Goal: Transaction & Acquisition: Purchase product/service

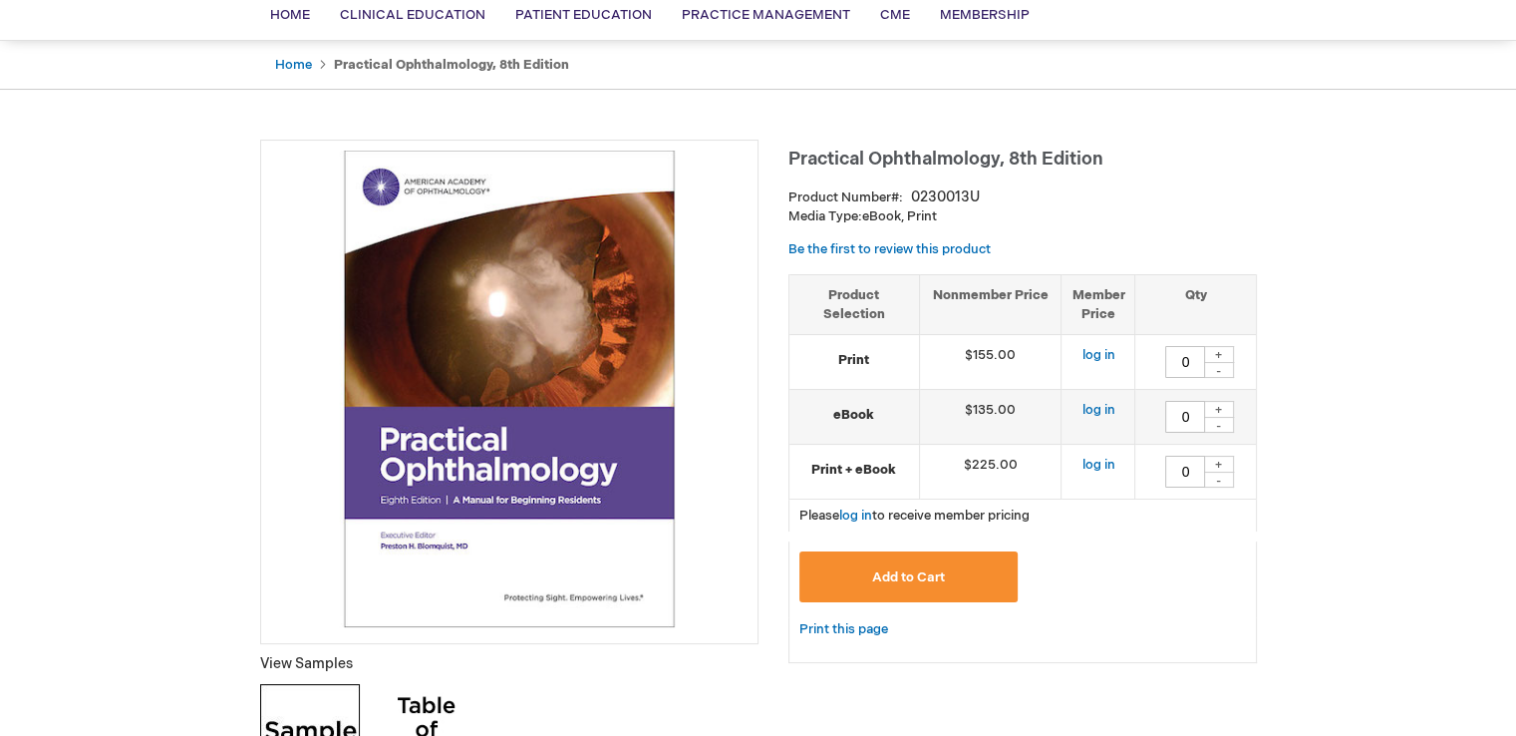
scroll to position [155, 0]
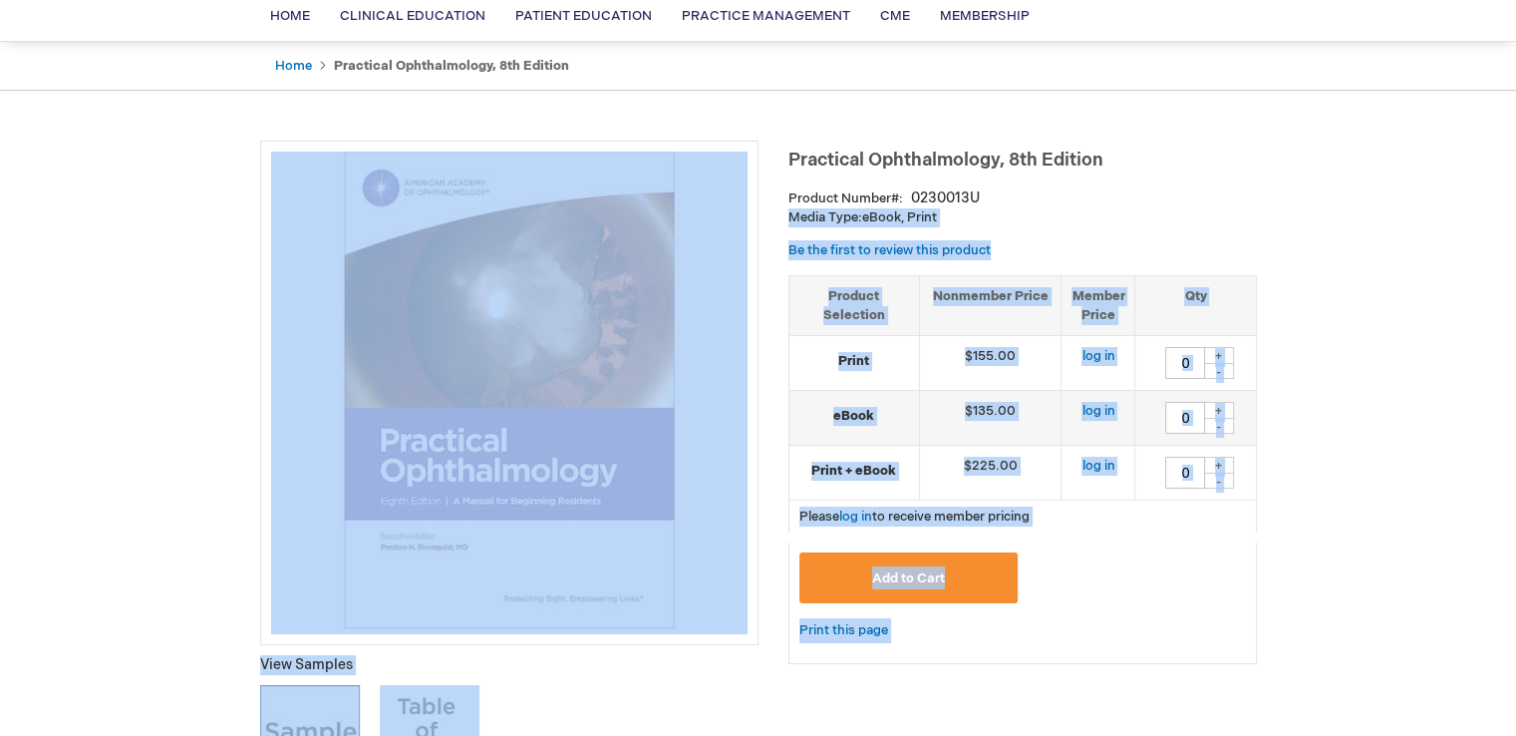
drag, startPoint x: 786, startPoint y: 161, endPoint x: 1097, endPoint y: 172, distance: 311.3
click at [1097, 172] on div "Practical Ophthalmology, 8th Edition Product Number 0230013U Media Type: eBook,…" at bounding box center [1023, 412] width 469 height 543
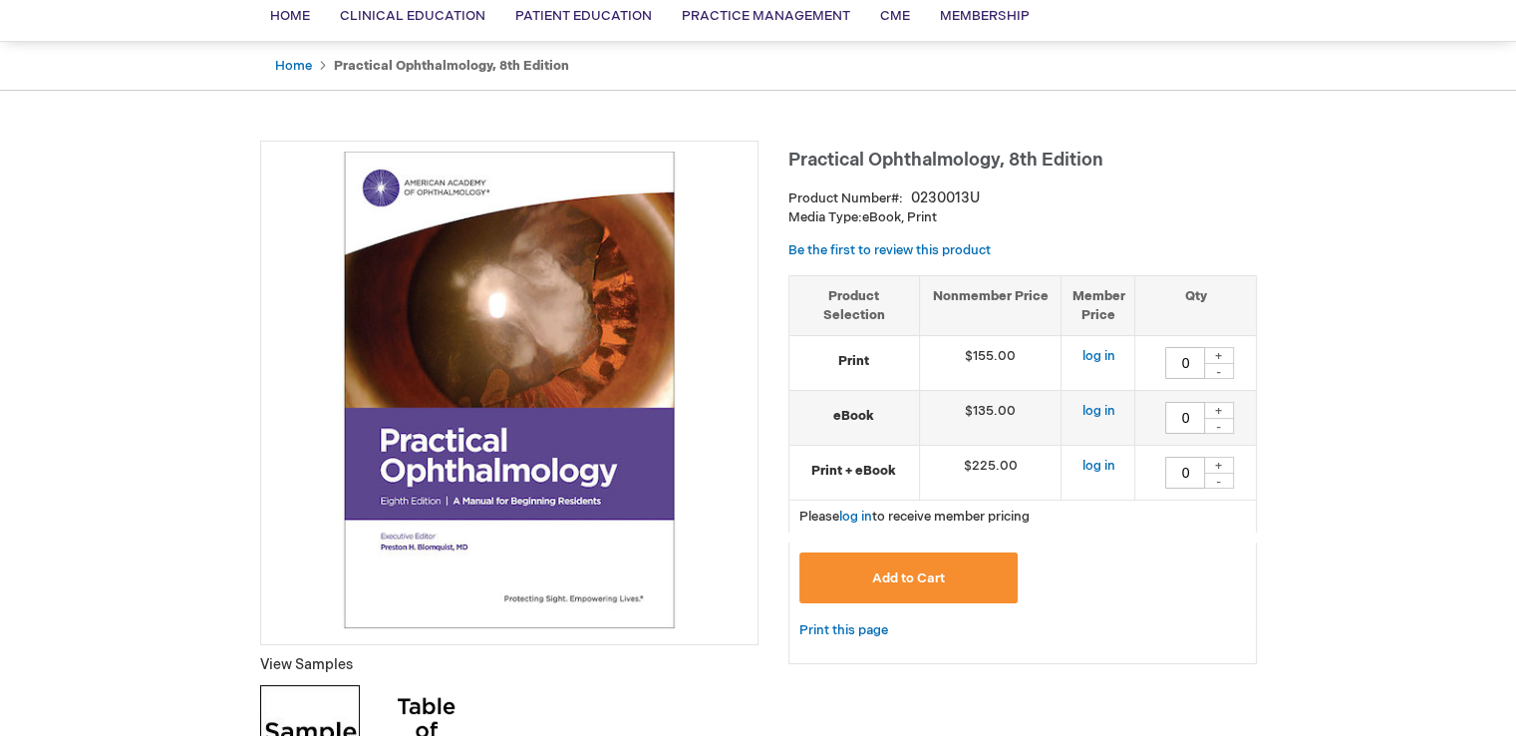
click at [1093, 161] on span "Practical Ophthalmology, 8th Edition" at bounding box center [946, 160] width 315 height 21
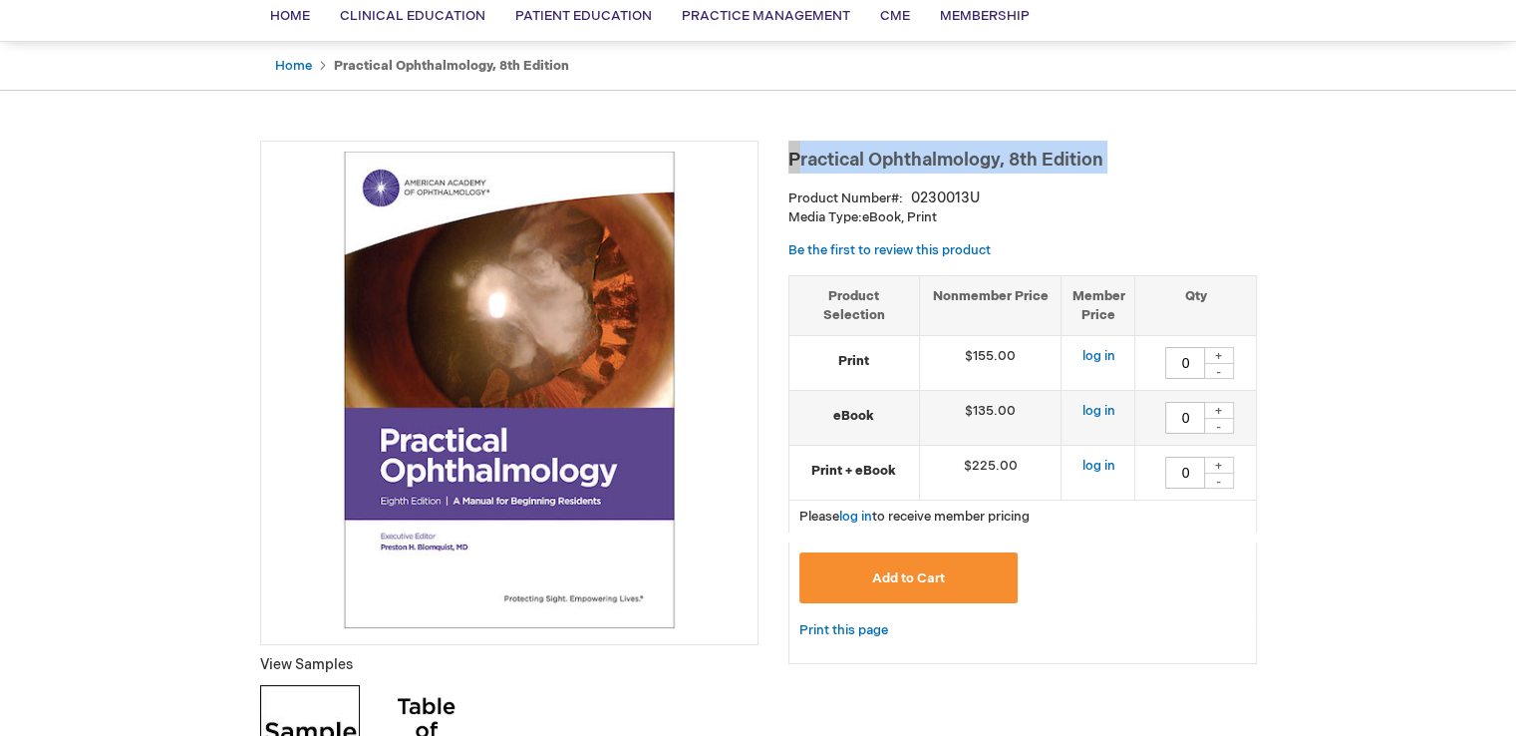
click at [1093, 161] on span "Practical Ophthalmology, 8th Edition" at bounding box center [946, 160] width 315 height 21
copy div "Practical Ophthalmology, 8th Edition"
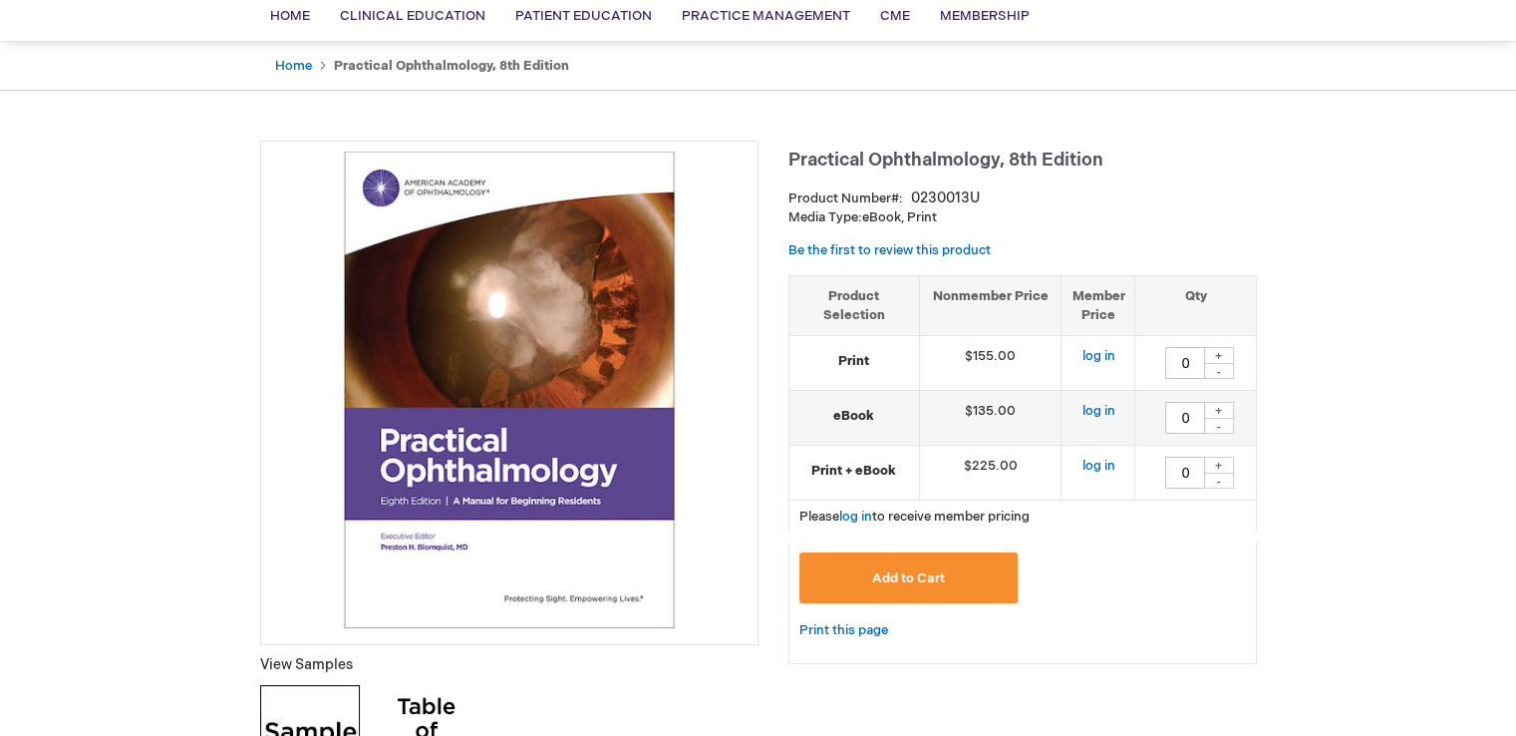
click at [1101, 236] on div "Practical Ophthalmology, 8th Edition Product Number 0230013U Media Type: eBook,…" at bounding box center [1023, 412] width 469 height 543
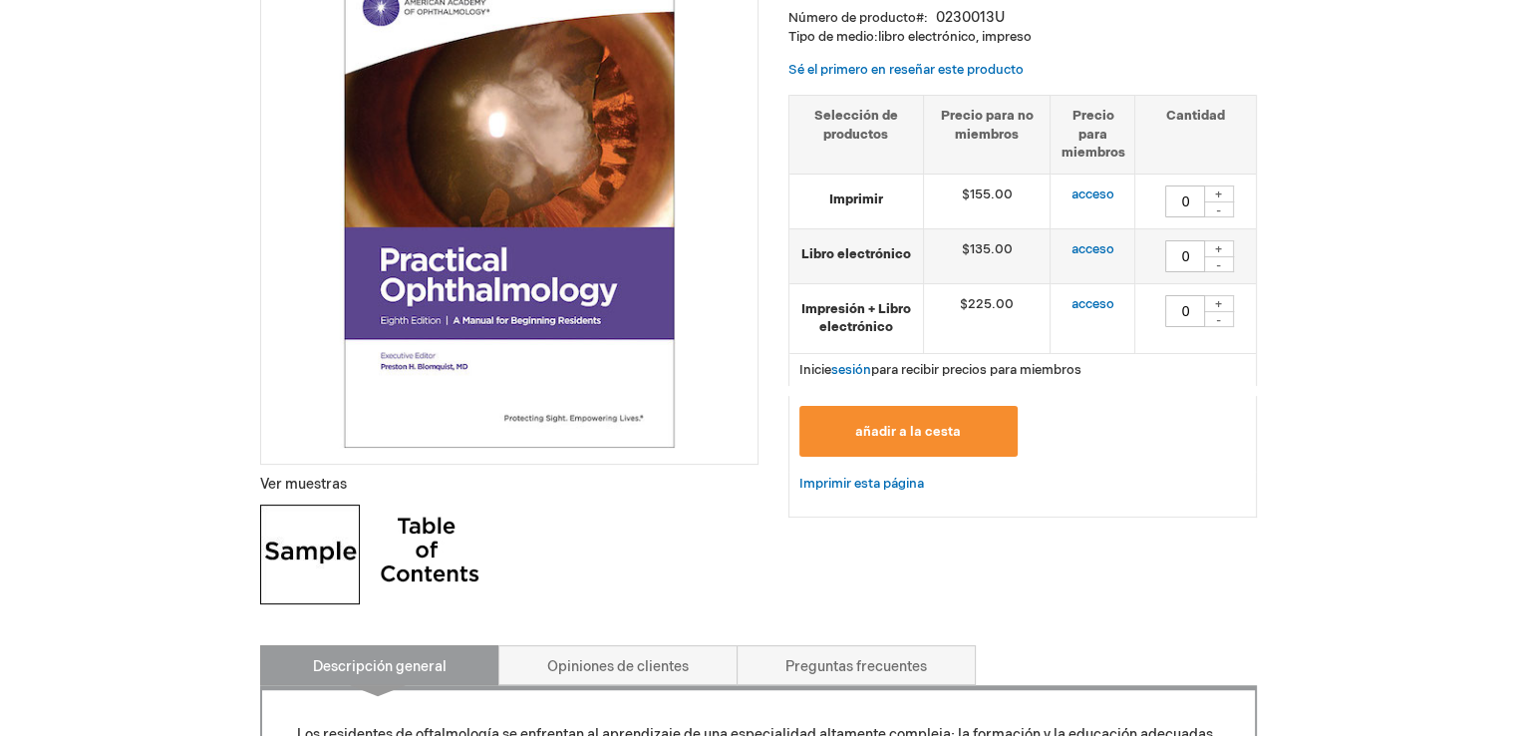
scroll to position [350, 0]
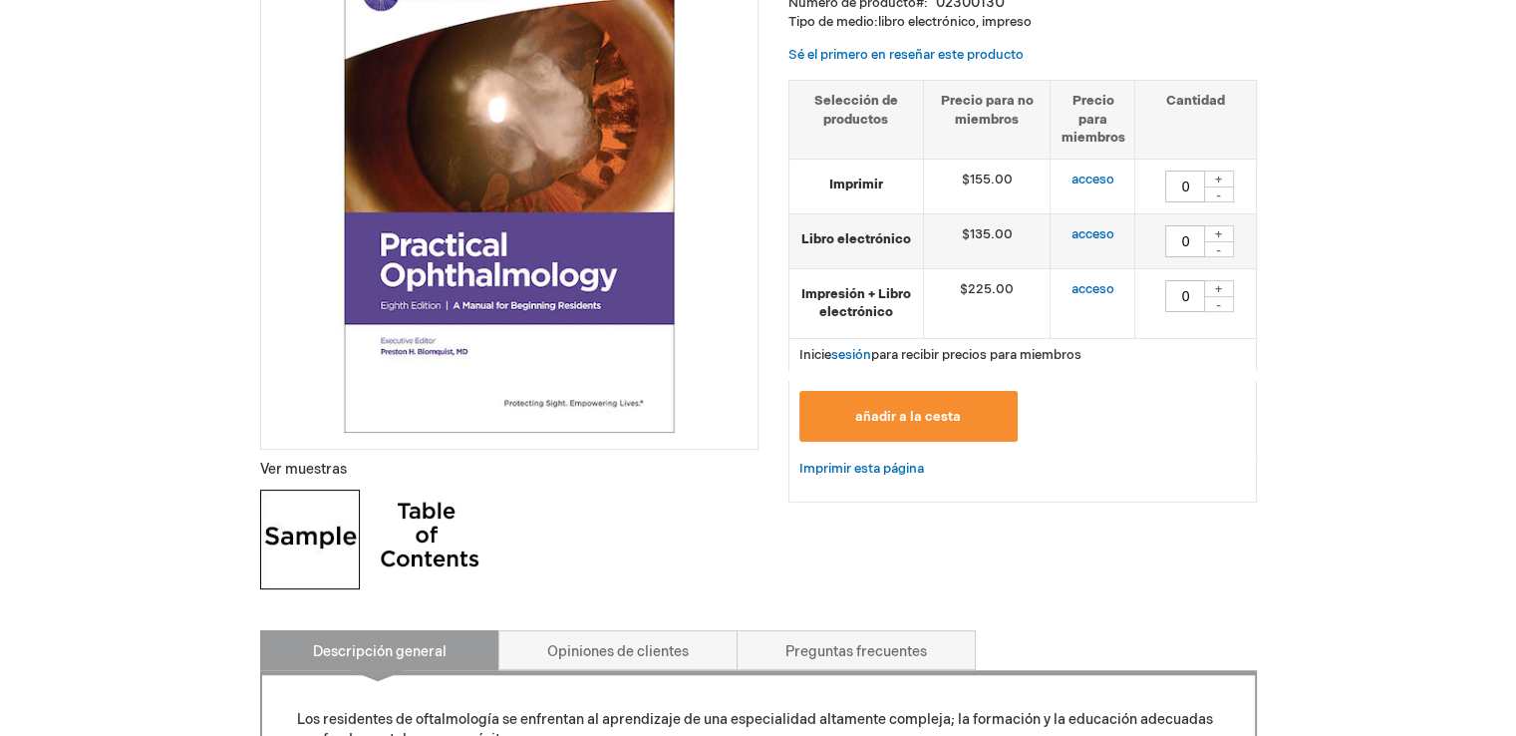
drag, startPoint x: 219, startPoint y: 416, endPoint x: 112, endPoint y: 348, distance: 127.2
drag, startPoint x: 112, startPoint y: 348, endPoint x: 133, endPoint y: 147, distance: 202.5
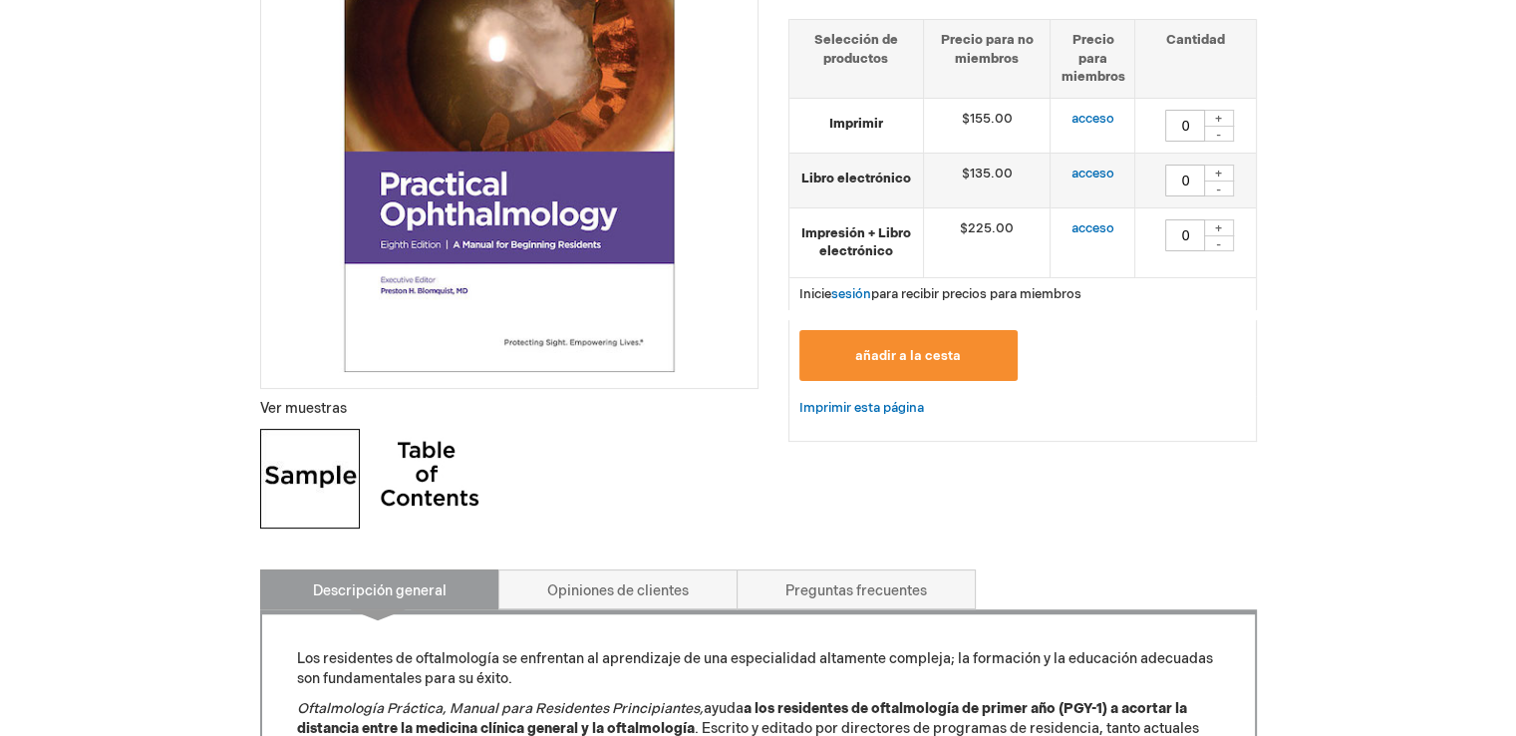
scroll to position [410, 0]
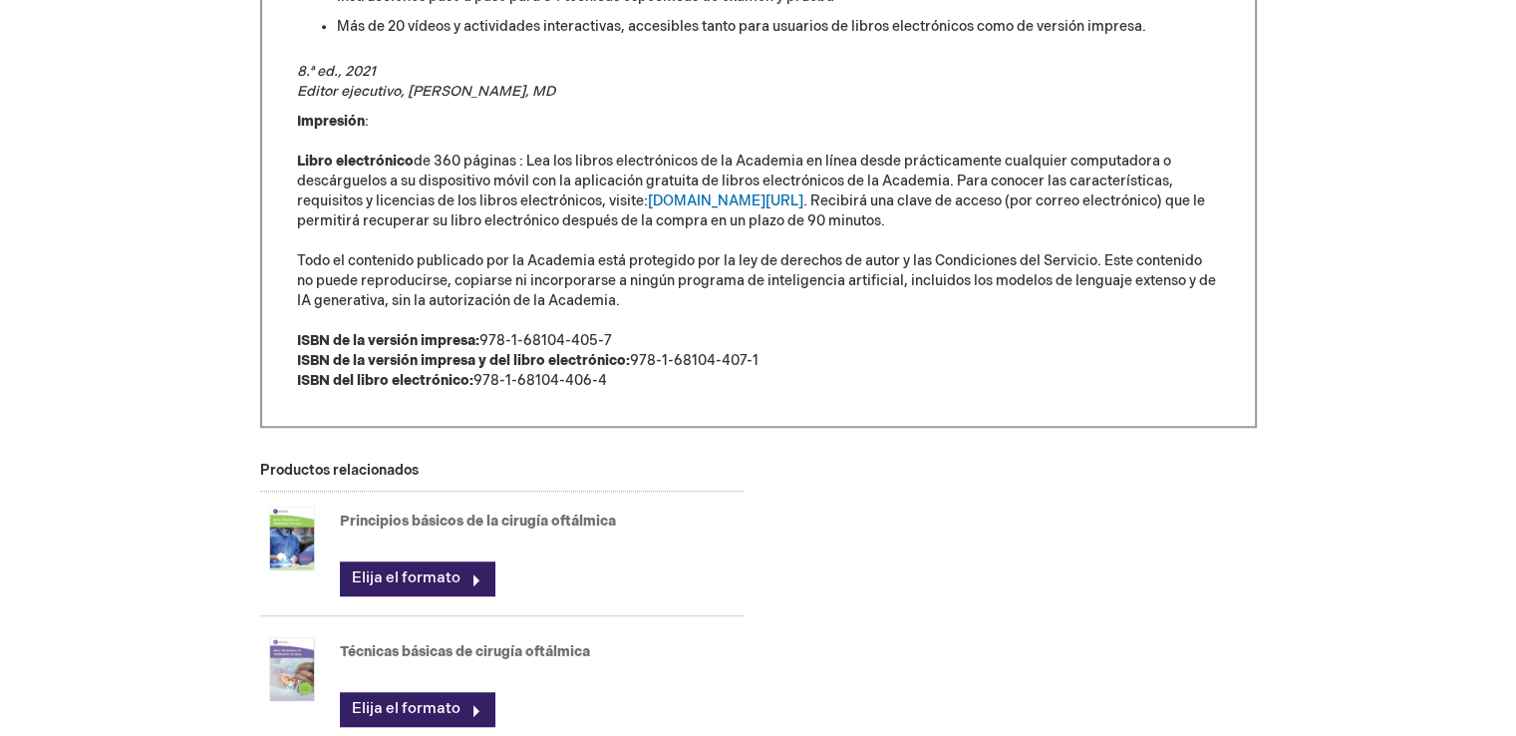
scroll to position [1372, 0]
click at [681, 204] on font "[DOMAIN_NAME][URL]" at bounding box center [726, 200] width 156 height 17
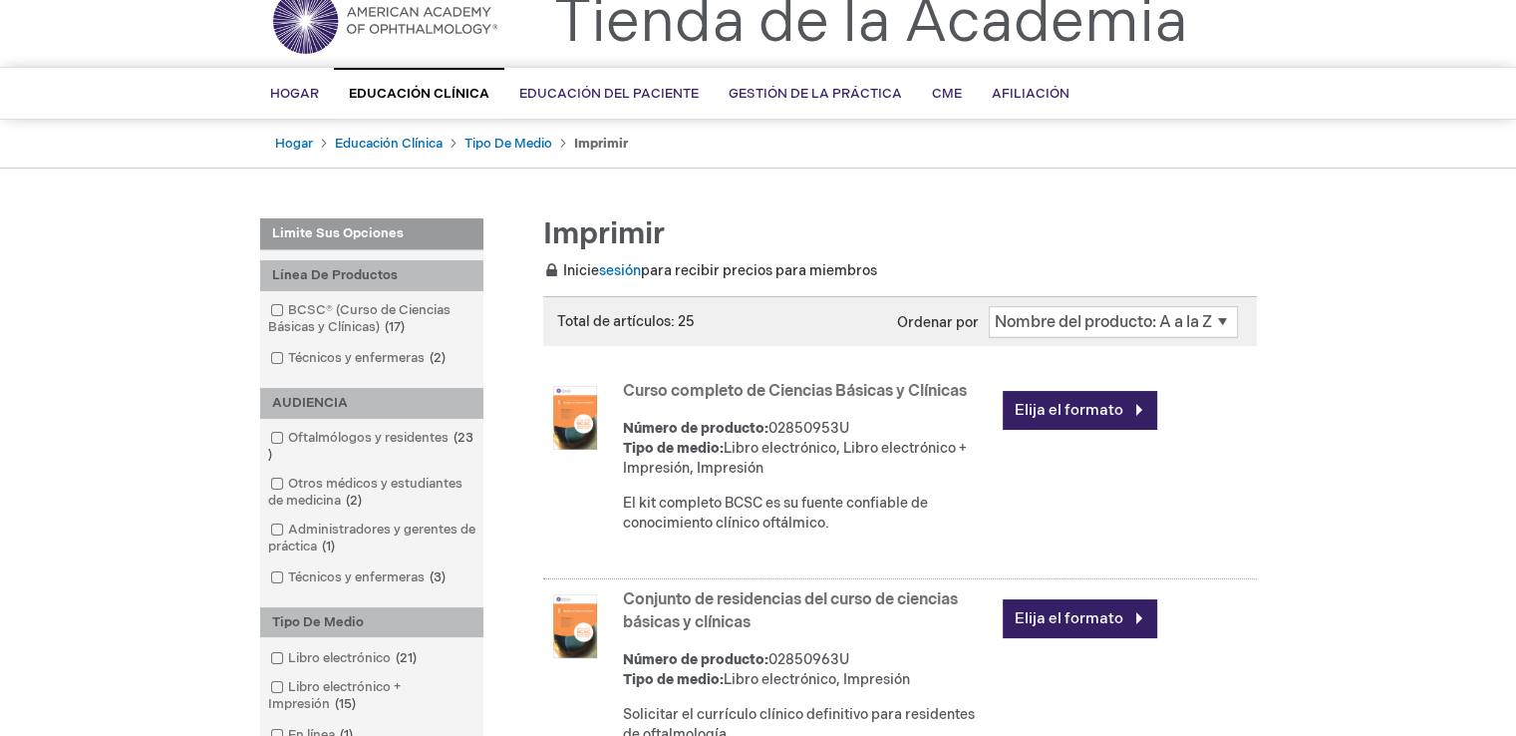
scroll to position [80, 0]
click at [1050, 396] on link "Elija el formato" at bounding box center [1080, 409] width 155 height 39
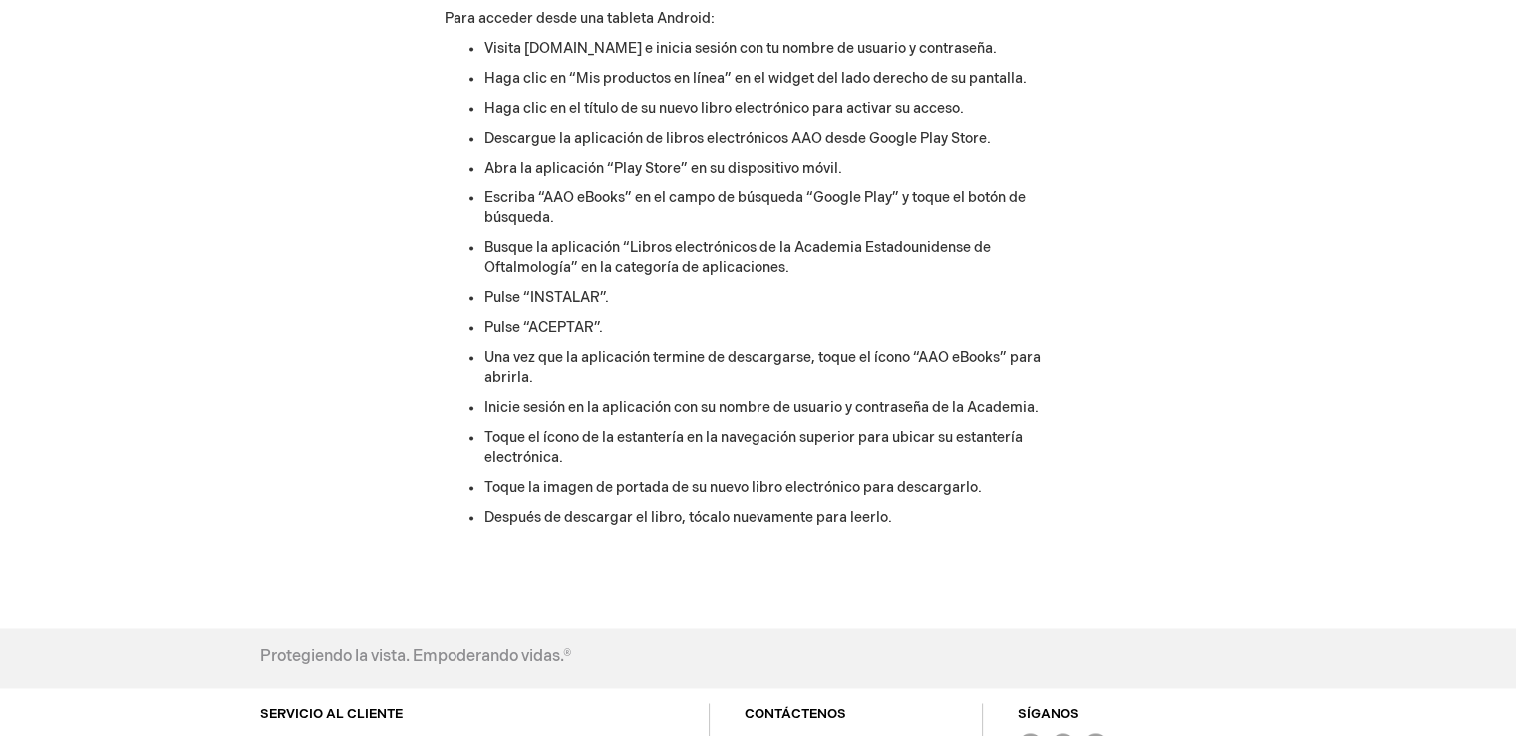
scroll to position [2975, 0]
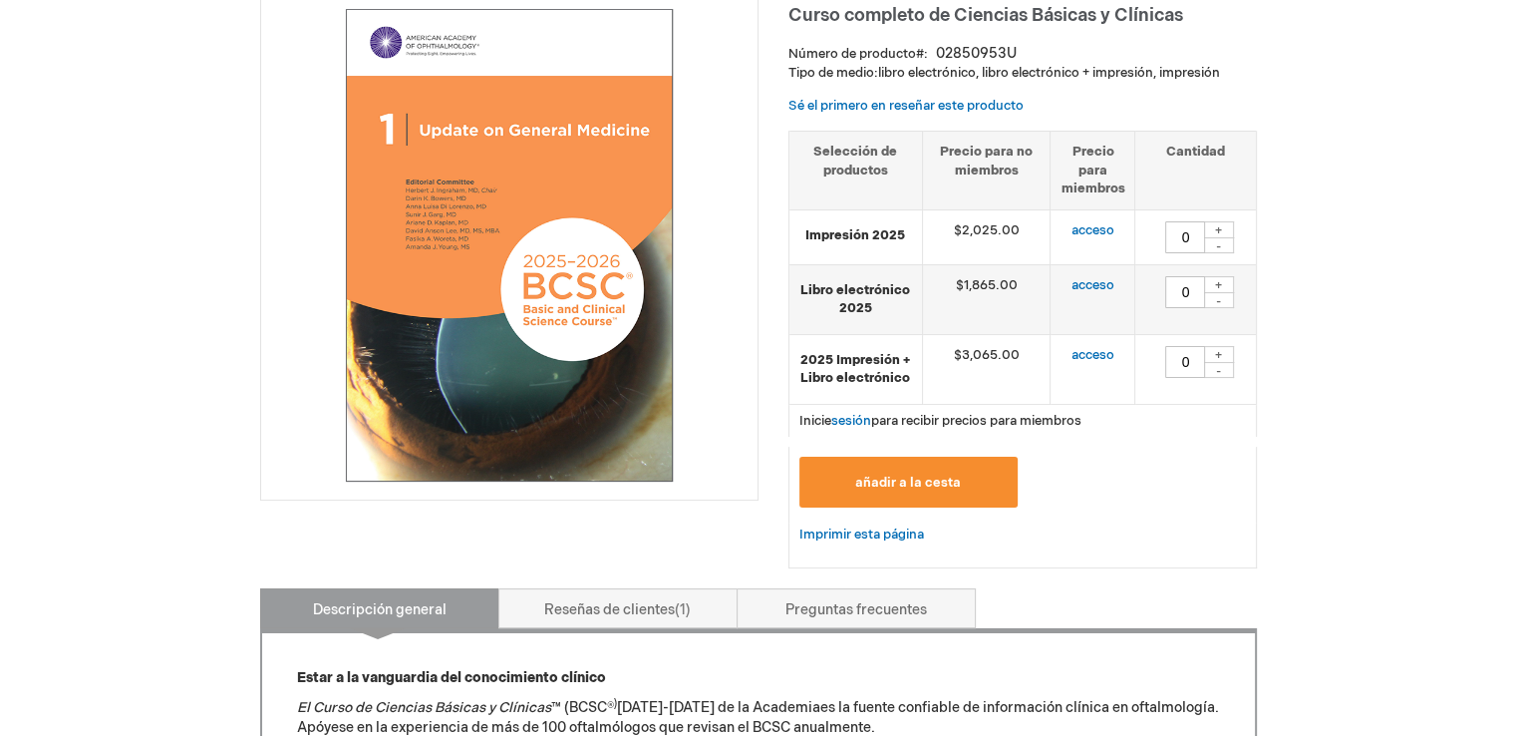
scroll to position [359, 0]
